Goal: Information Seeking & Learning: Learn about a topic

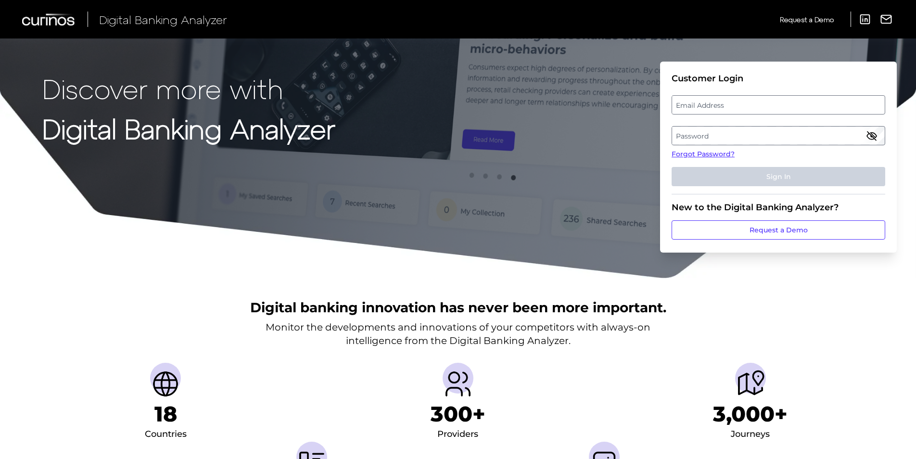
click at [698, 103] on label "Email Address" at bounding box center [778, 104] width 212 height 17
click at [698, 103] on input "email" at bounding box center [778, 104] width 214 height 19
type input "[EMAIL_ADDRESS][DOMAIN_NAME]"
click at [758, 132] on label "Password" at bounding box center [778, 135] width 212 height 17
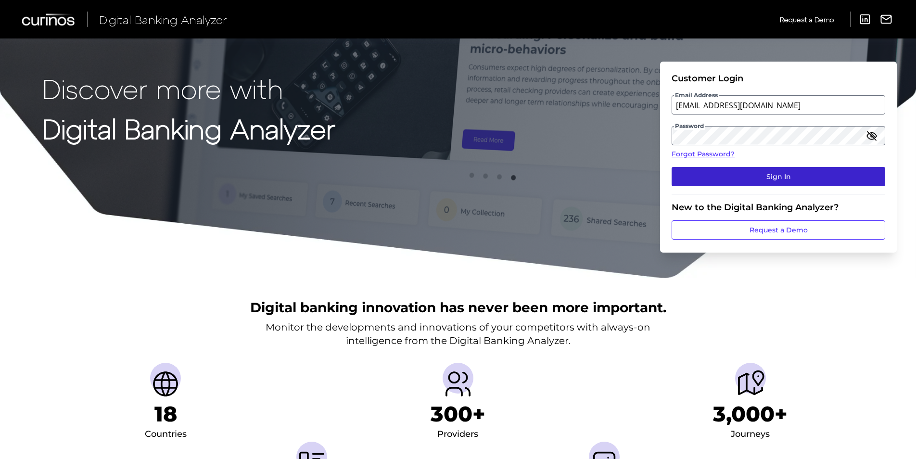
click at [780, 169] on button "Sign In" at bounding box center [778, 176] width 214 height 19
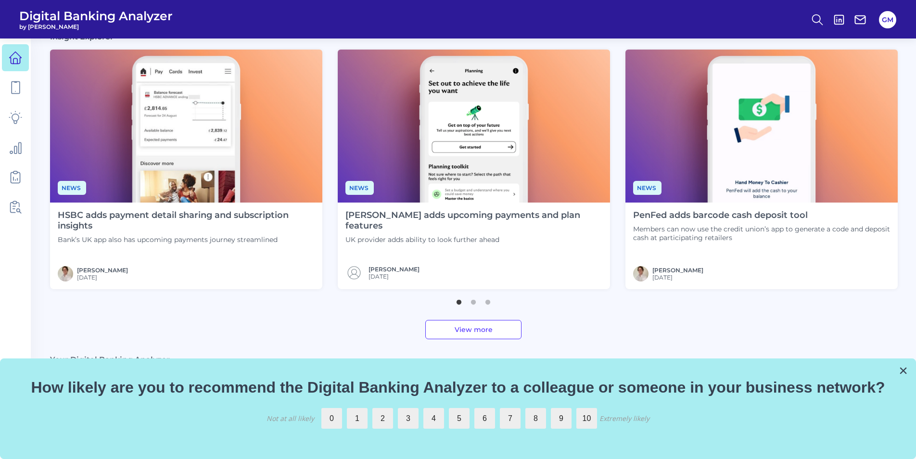
scroll to position [71, 0]
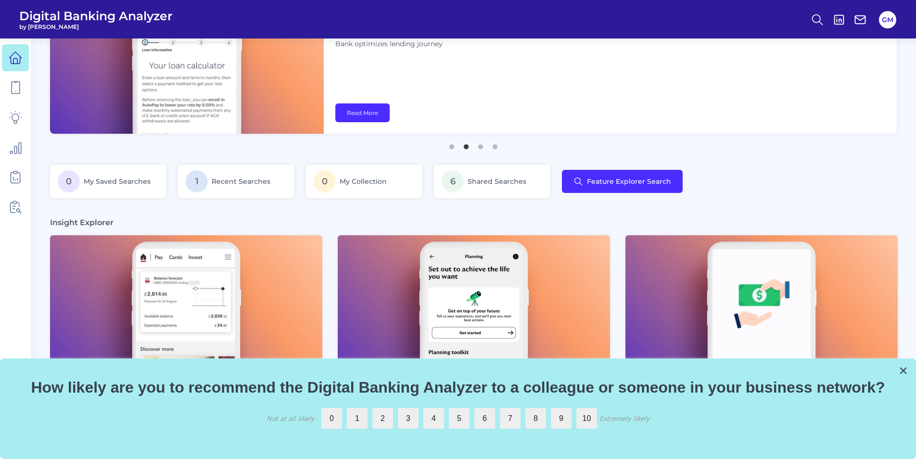
click at [903, 368] on button "×" at bounding box center [902, 370] width 9 height 15
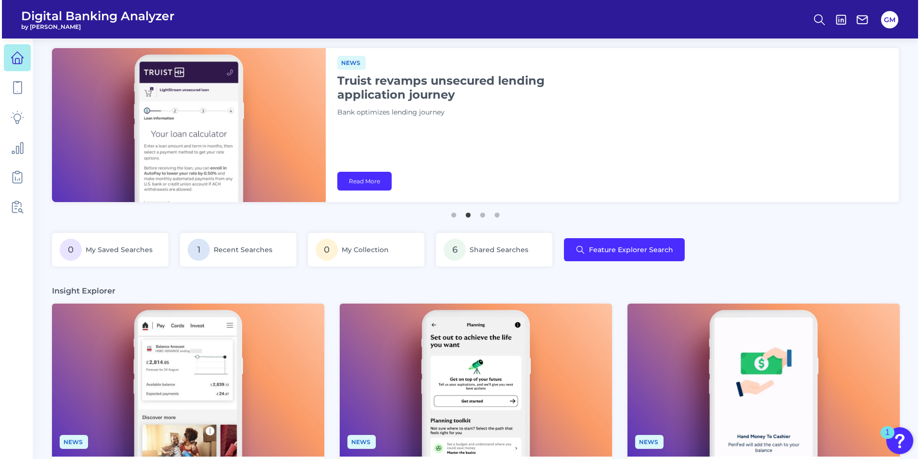
scroll to position [0, 0]
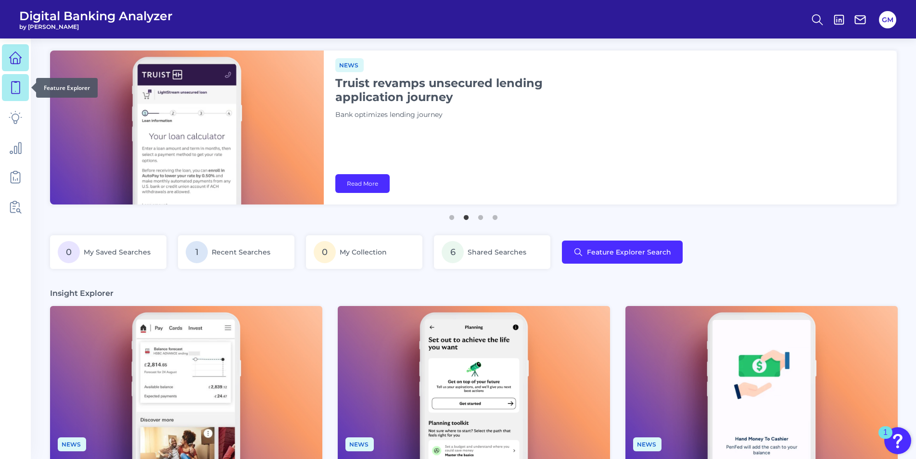
click at [17, 89] on icon at bounding box center [15, 87] width 13 height 13
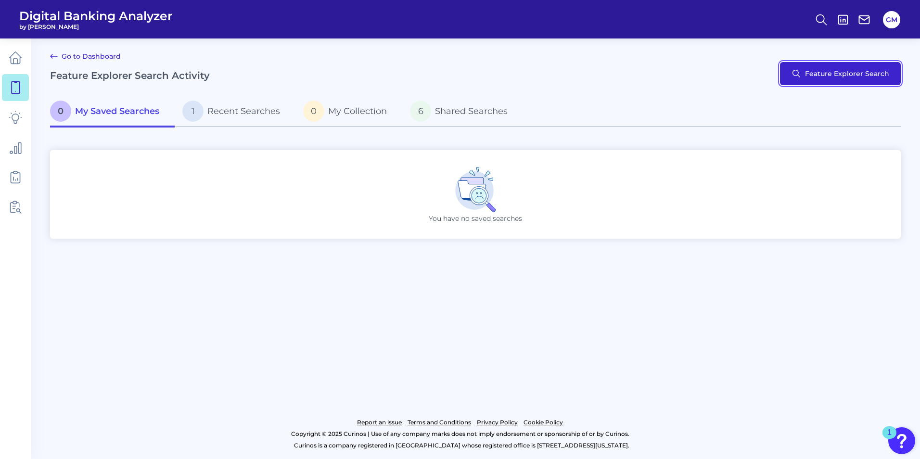
click at [831, 77] on button "Feature Explorer Search" at bounding box center [840, 73] width 121 height 23
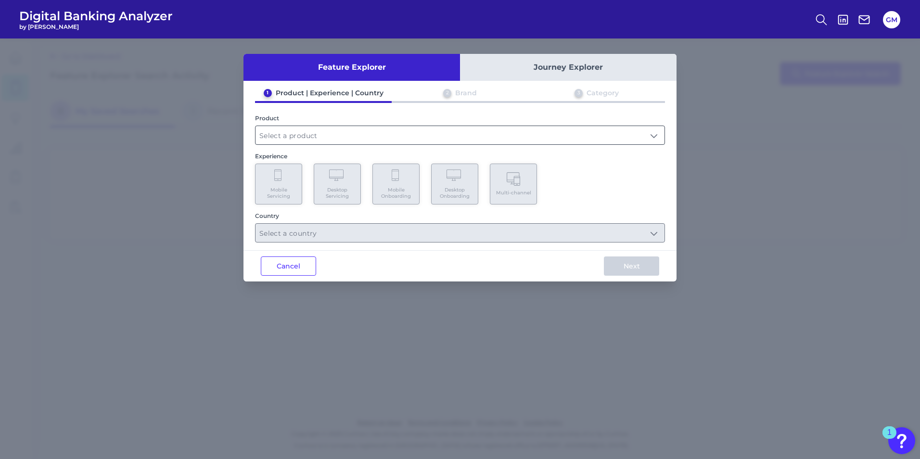
click at [341, 135] on input "text" at bounding box center [459, 135] width 409 height 18
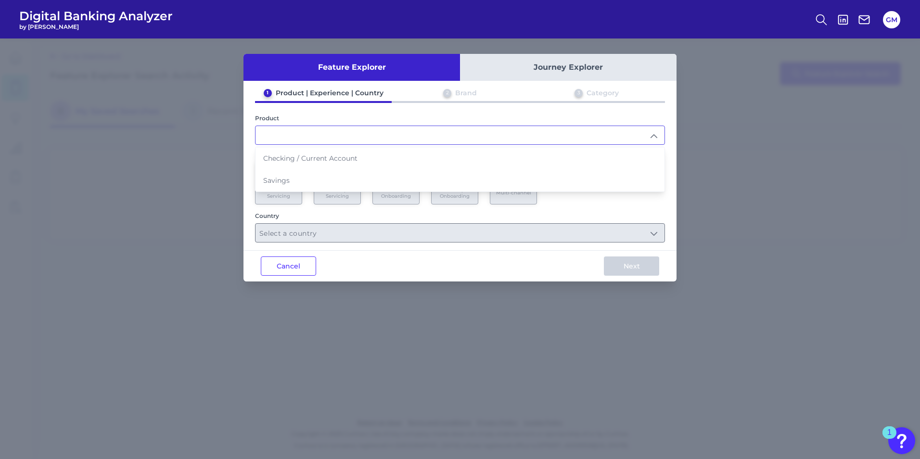
click at [656, 136] on input "text" at bounding box center [459, 135] width 409 height 18
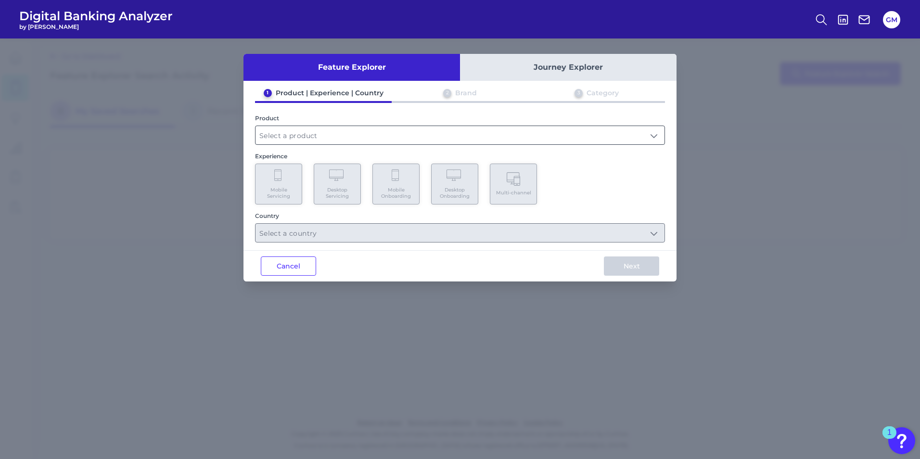
click at [656, 136] on input "text" at bounding box center [459, 135] width 409 height 18
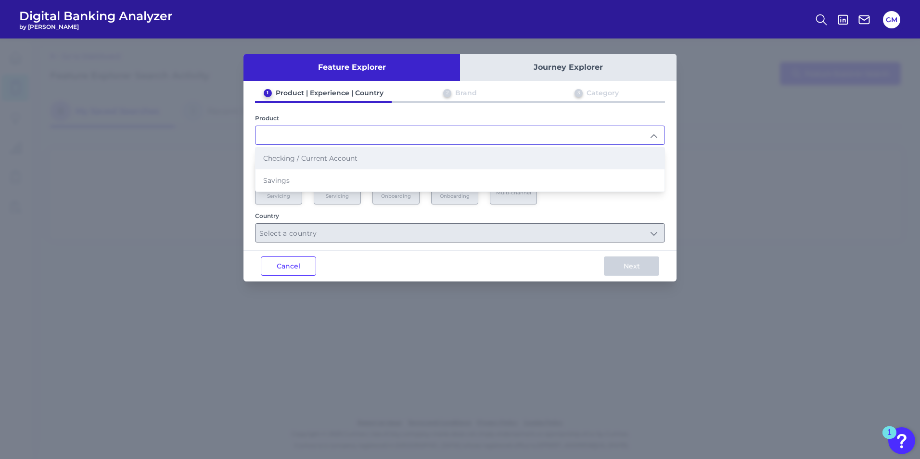
click at [345, 154] on span "Checking / Current Account" at bounding box center [310, 158] width 94 height 9
type input "Checking / Current Account"
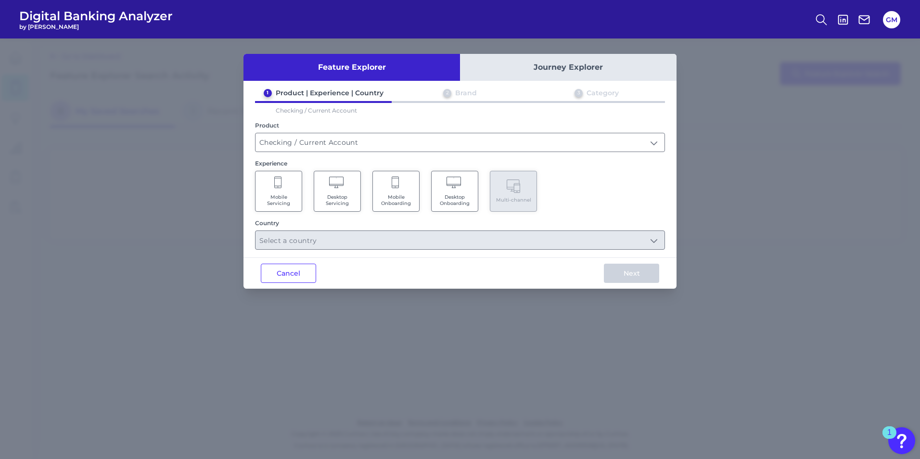
click at [455, 194] on span "Desktop Onboarding" at bounding box center [454, 200] width 37 height 13
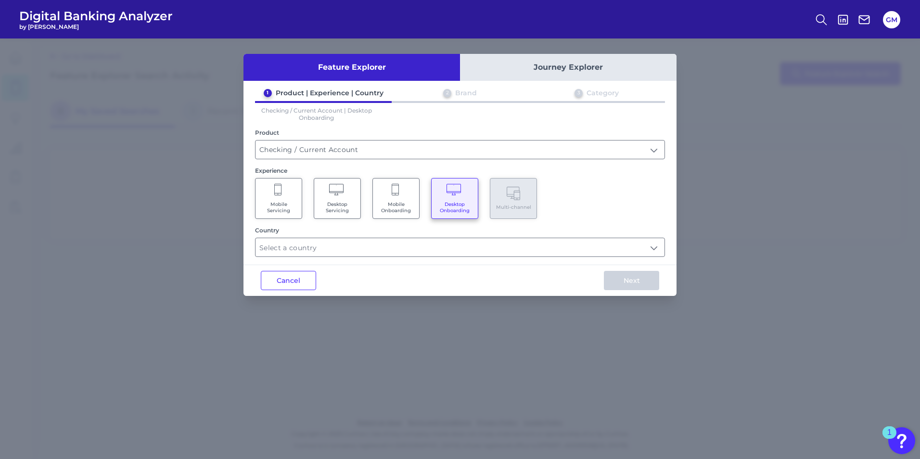
click at [395, 203] on span "Mobile Onboarding" at bounding box center [396, 207] width 37 height 13
click at [427, 248] on input "text" at bounding box center [459, 247] width 409 height 18
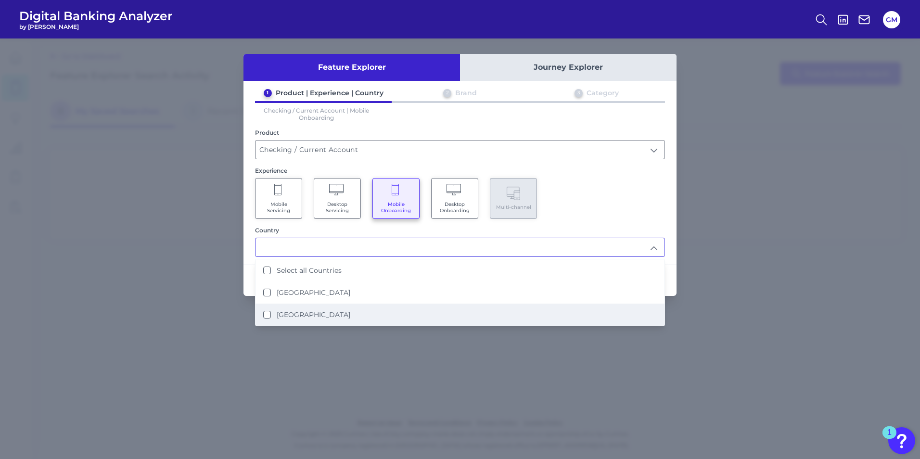
click at [315, 317] on label "[GEOGRAPHIC_DATA]" at bounding box center [314, 314] width 74 height 9
type input "[GEOGRAPHIC_DATA]"
click at [525, 373] on div "Feature Explorer Journey Explorer 1 Product | Experience | Country 2 Brand 3 Ca…" at bounding box center [460, 248] width 920 height 420
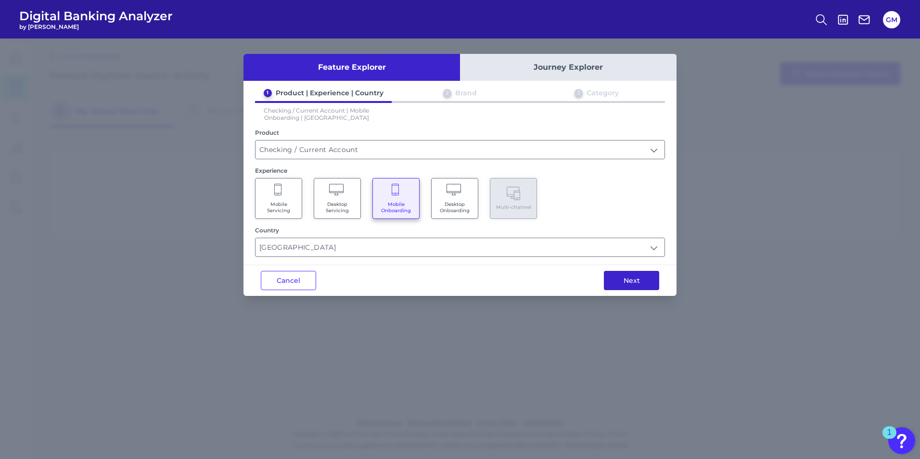
click at [654, 280] on button "Next" at bounding box center [631, 280] width 55 height 19
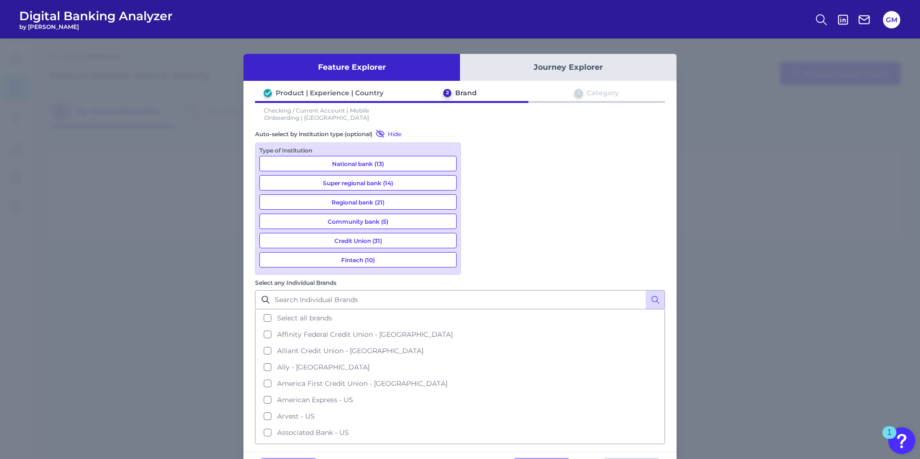
click at [394, 166] on button "National bank (13)" at bounding box center [357, 163] width 197 height 15
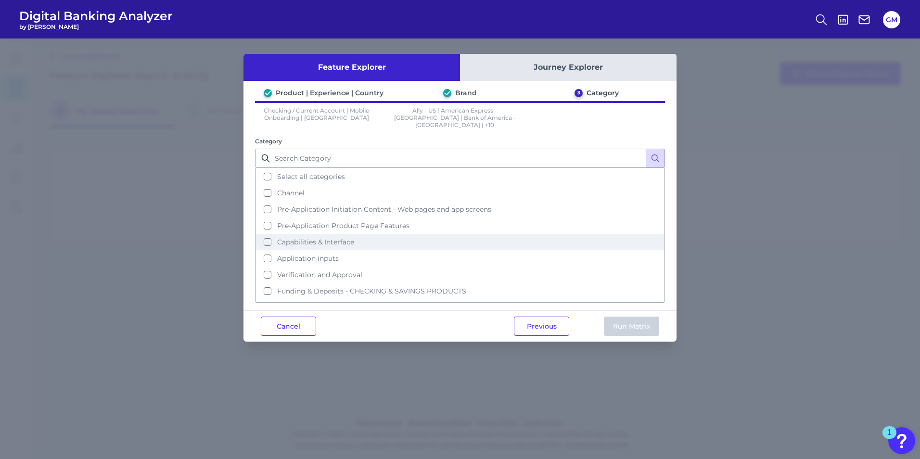
scroll to position [30, 0]
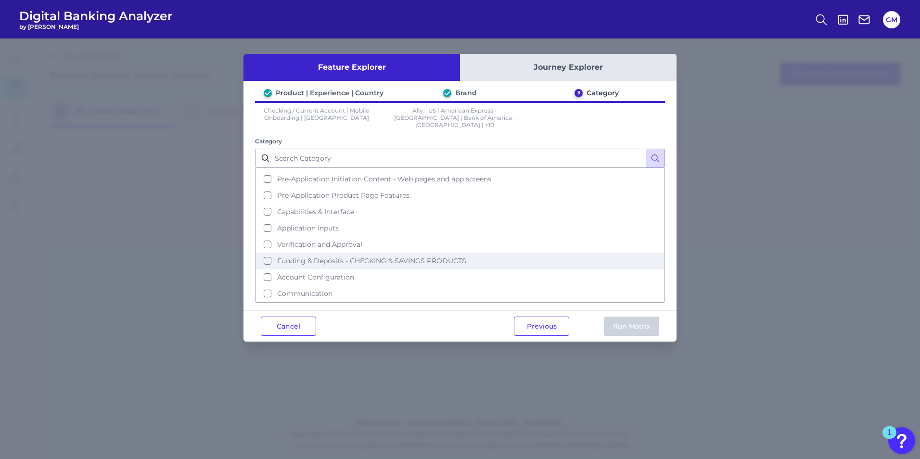
click at [310, 257] on span "Funding & Deposits - CHECKING & SAVINGS PRODUCTS" at bounding box center [371, 260] width 189 height 9
click at [621, 319] on button "Run Matrix" at bounding box center [631, 325] width 55 height 19
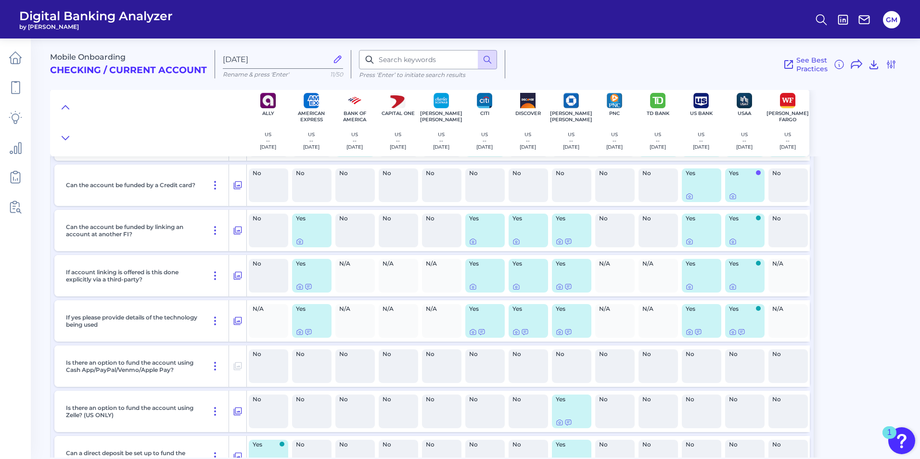
scroll to position [337, 0]
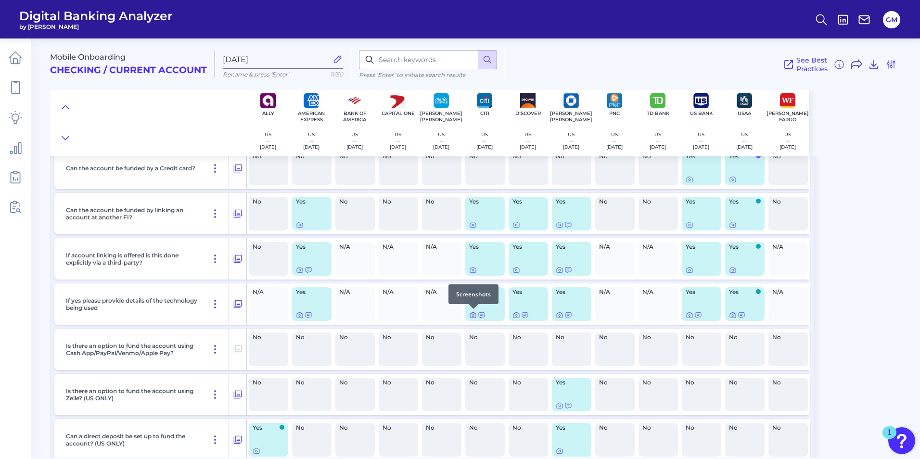
click at [474, 315] on icon at bounding box center [473, 315] width 8 height 8
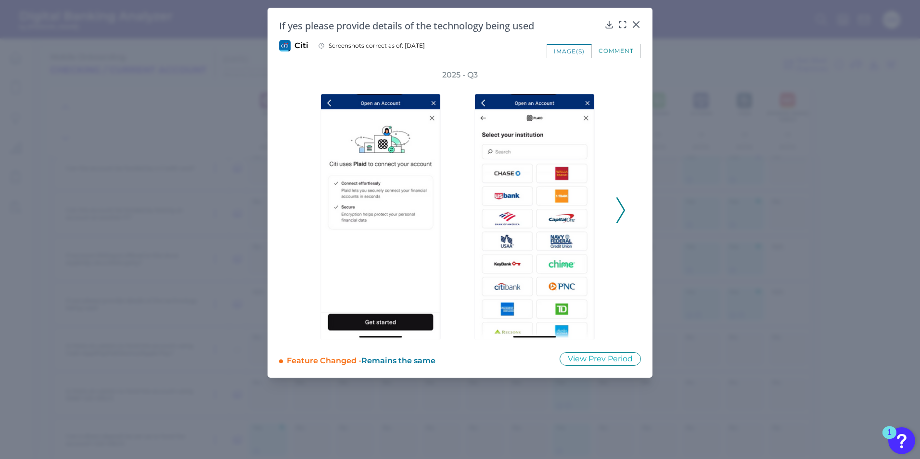
click at [619, 207] on icon at bounding box center [620, 210] width 9 height 26
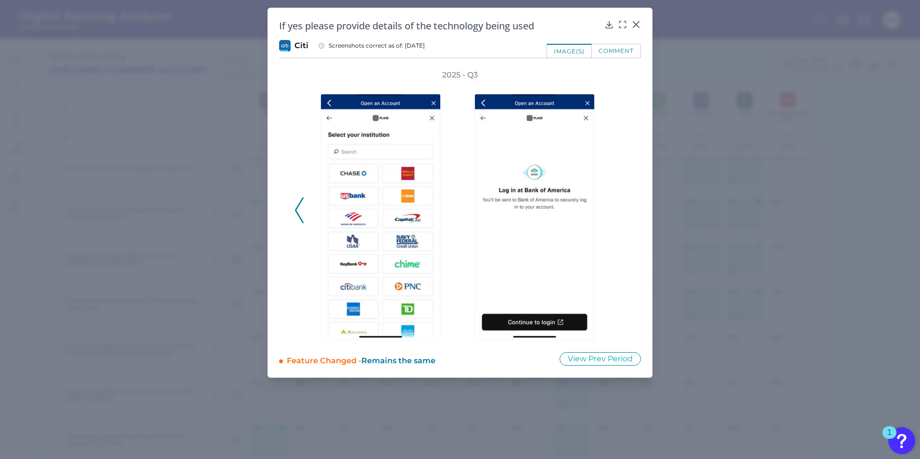
click at [622, 210] on div "2025 - Q3" at bounding box center [459, 205] width 331 height 270
click at [298, 210] on icon at bounding box center [299, 210] width 9 height 26
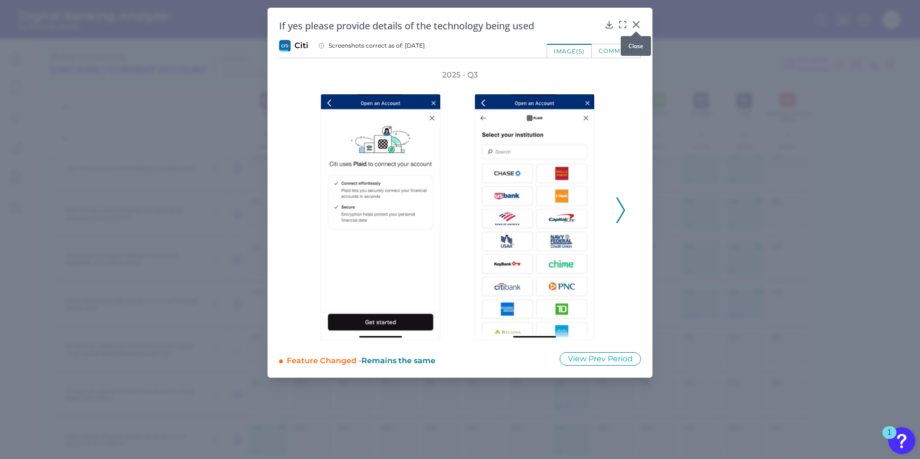
click at [635, 26] on icon at bounding box center [636, 25] width 6 height 6
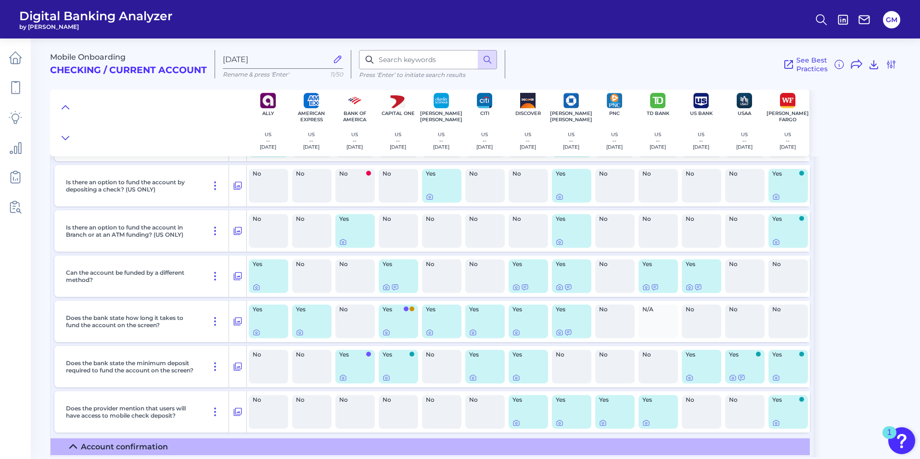
scroll to position [619, 0]
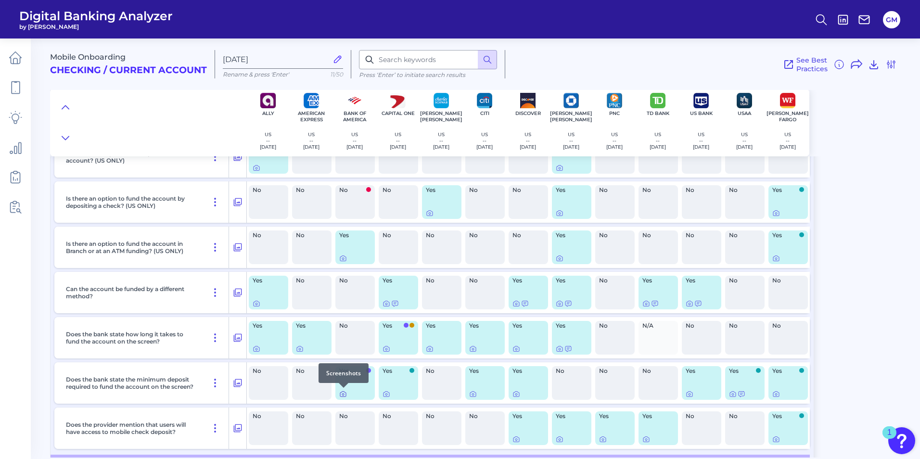
click at [344, 393] on icon at bounding box center [343, 394] width 8 height 8
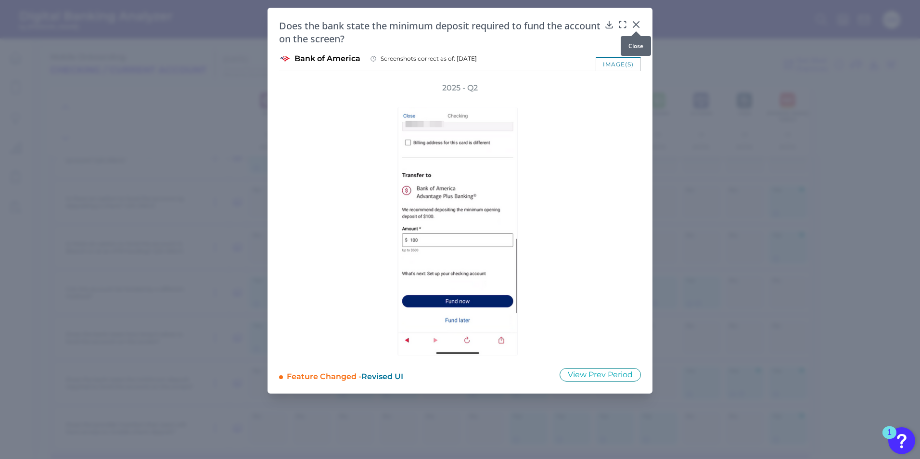
click at [636, 24] on icon at bounding box center [636, 25] width 6 height 6
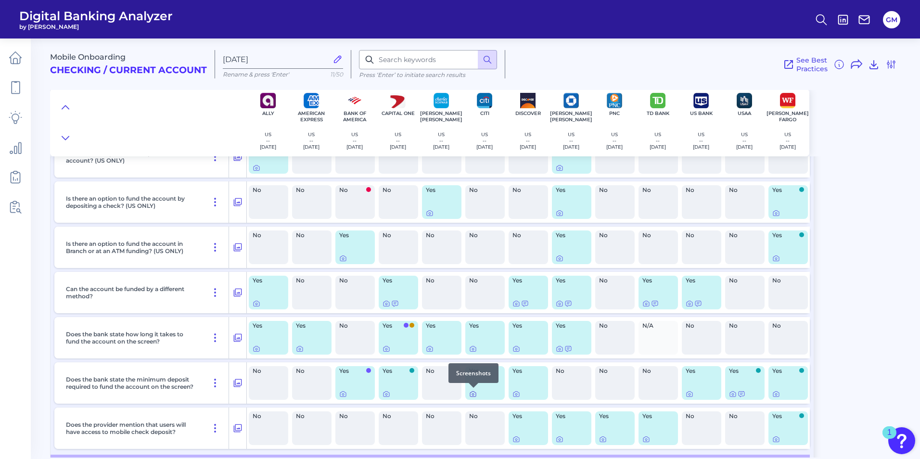
click at [469, 393] on icon at bounding box center [473, 394] width 8 height 8
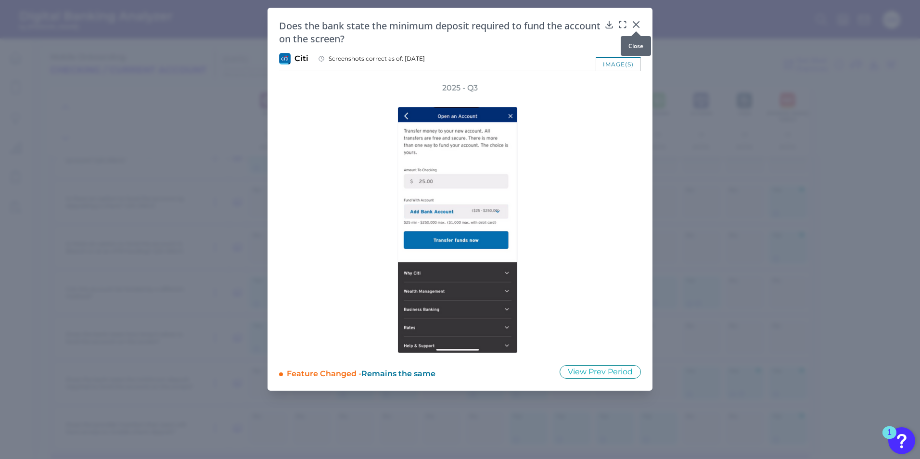
click at [637, 26] on icon at bounding box center [636, 25] width 6 height 6
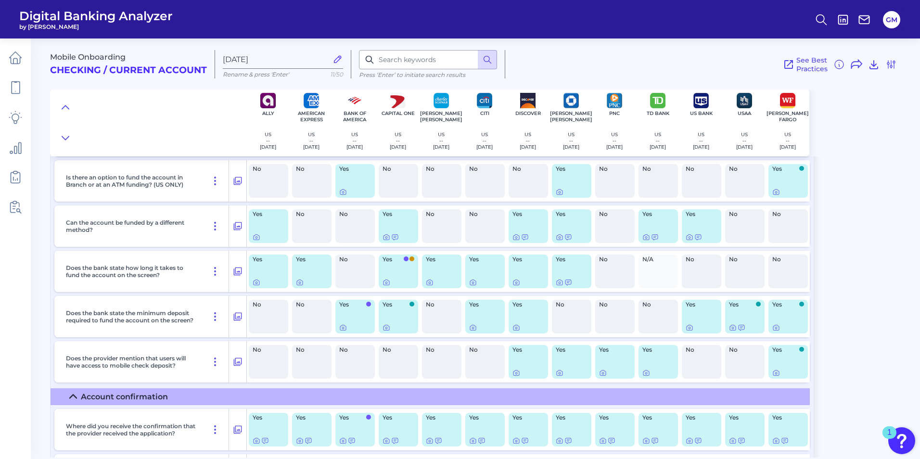
scroll to position [769, 0]
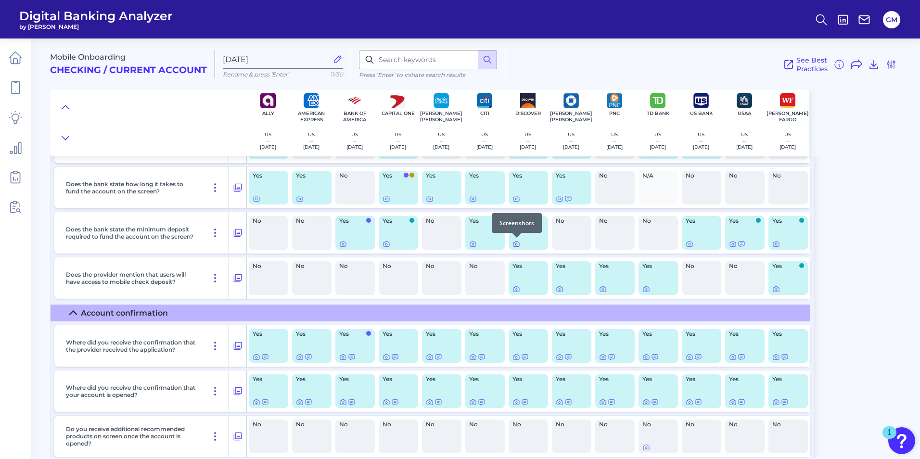
click at [517, 243] on icon at bounding box center [516, 244] width 2 height 2
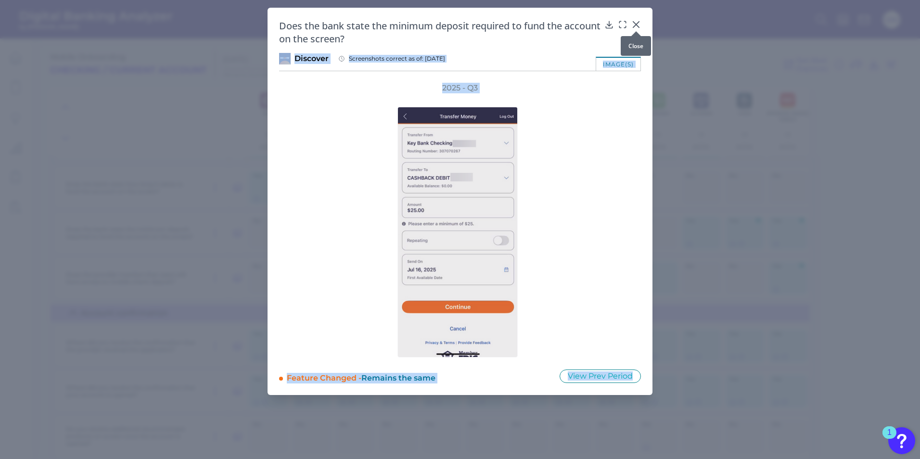
click at [638, 25] on body "Digital Banking Analyzer by Curinos GM Mobile Onboarding Checking / Current Acc…" at bounding box center [460, 229] width 920 height 459
click at [638, 25] on icon at bounding box center [636, 25] width 10 height 10
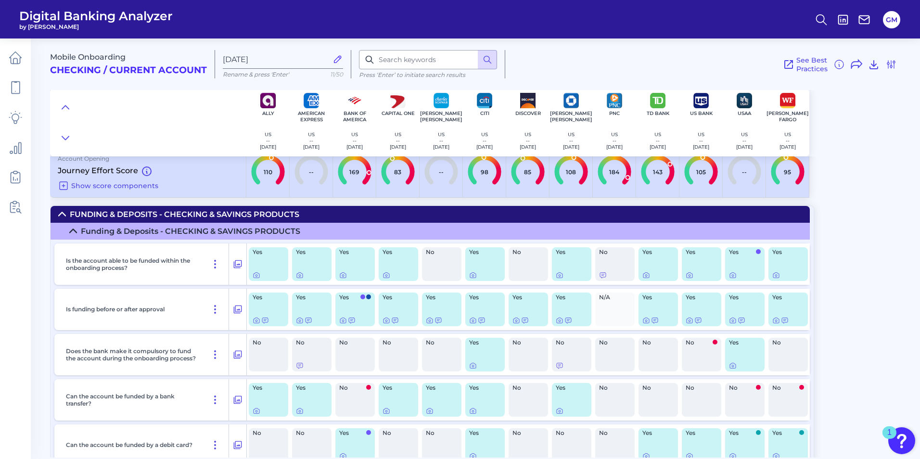
scroll to position [0, 0]
